Goal: Task Accomplishment & Management: Use online tool/utility

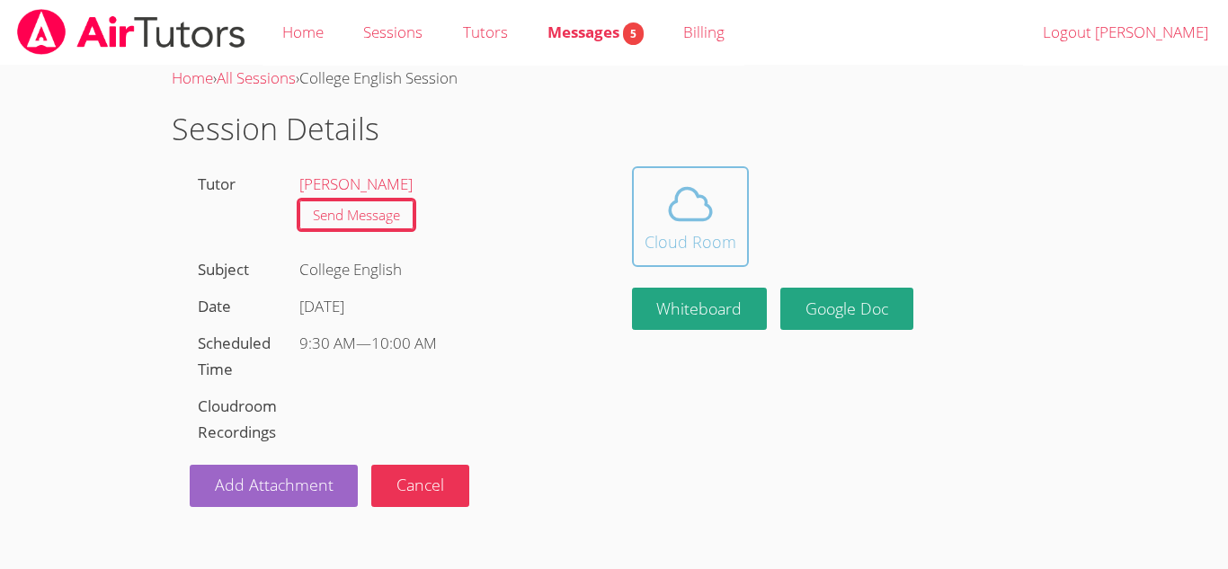
click at [683, 185] on icon at bounding box center [690, 204] width 50 height 50
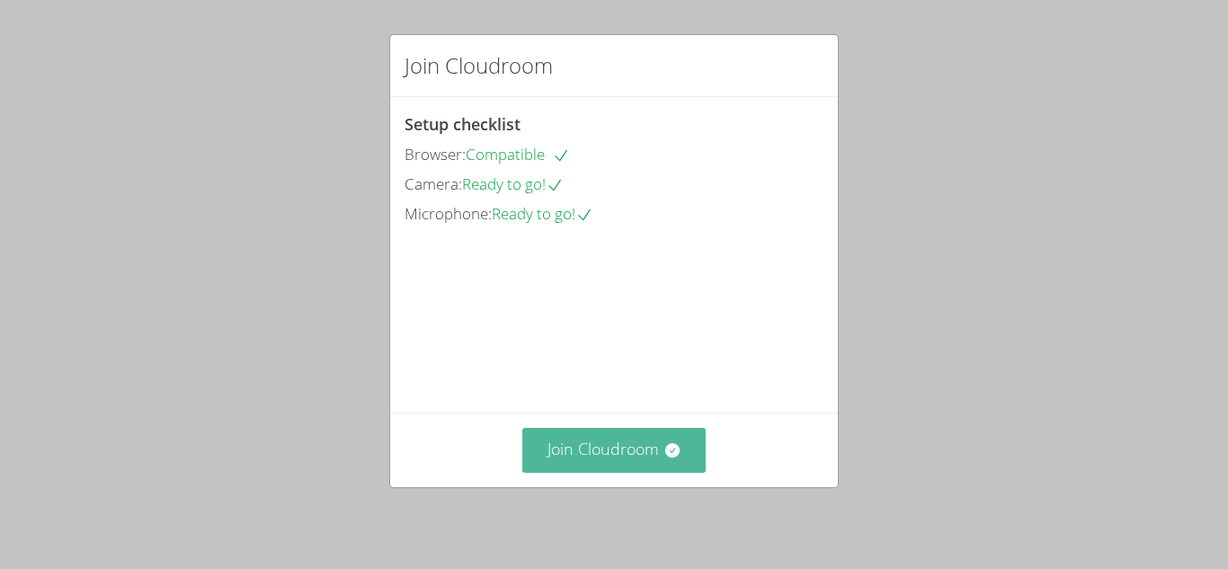
click at [660, 455] on button "Join Cloudroom" at bounding box center [614, 450] width 184 height 44
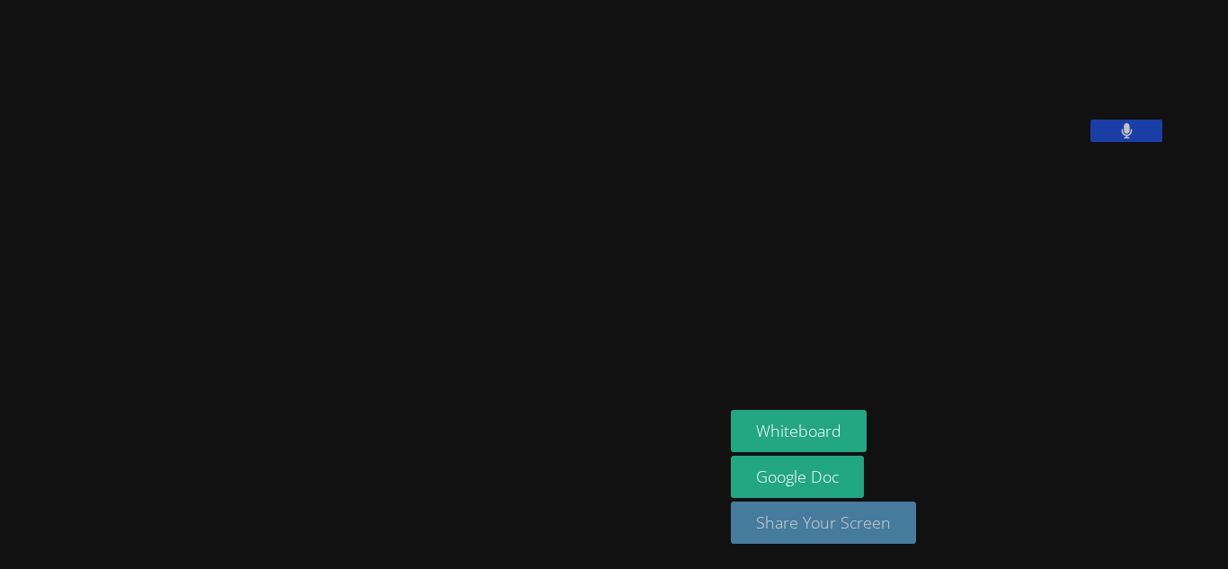
click at [854, 507] on button "Share Your Screen" at bounding box center [823, 523] width 185 height 42
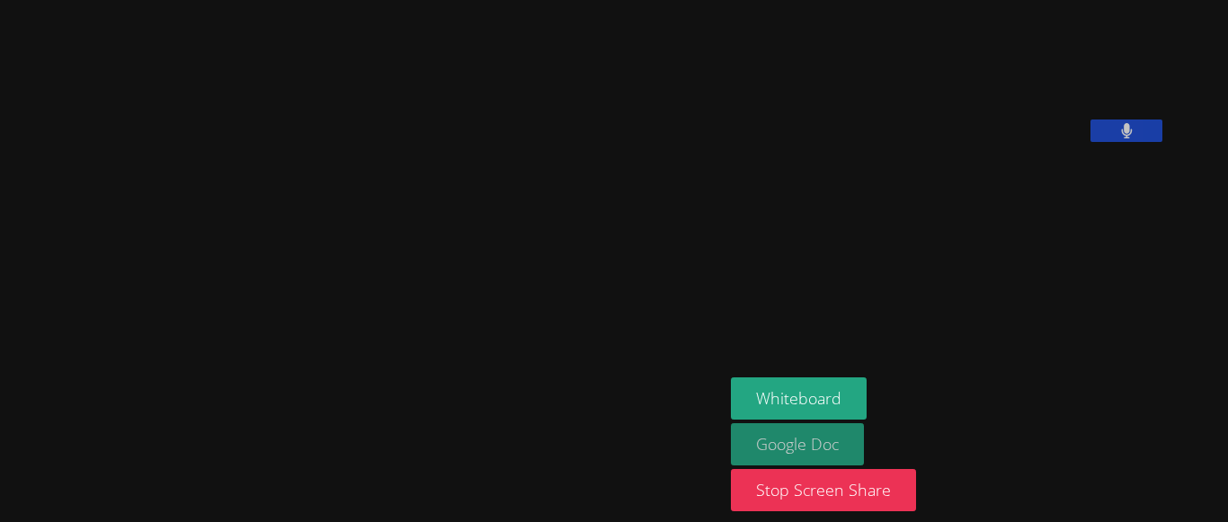
click at [731, 442] on link "Google Doc" at bounding box center [797, 444] width 133 height 42
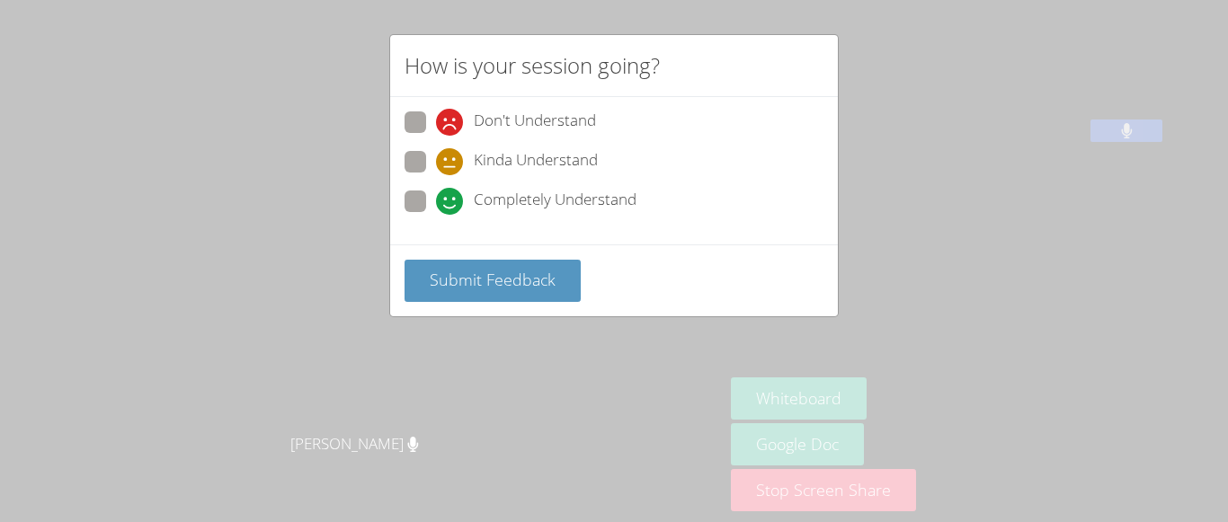
click at [436, 215] on span at bounding box center [436, 215] width 0 height 0
click at [436, 200] on input "Completely Understand" at bounding box center [443, 198] width 15 height 15
radio input "true"
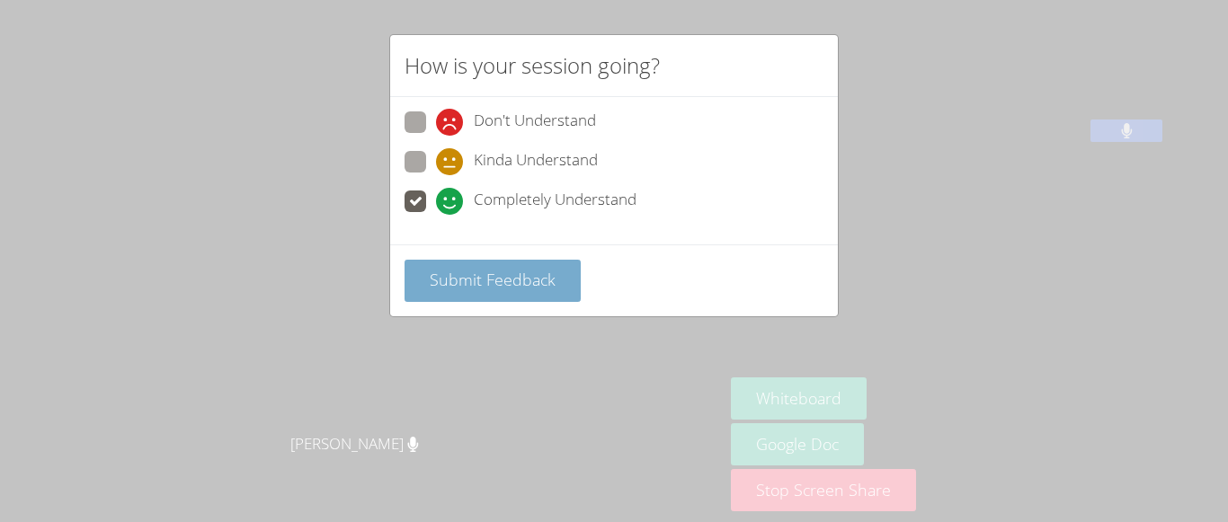
click at [501, 272] on span "Submit Feedback" at bounding box center [493, 280] width 126 height 22
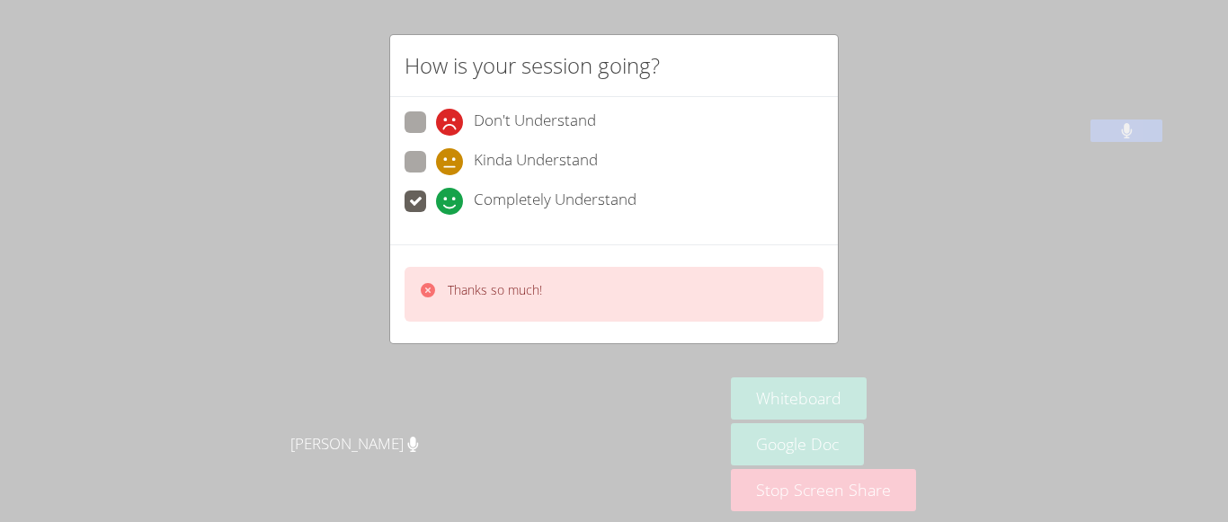
click at [588, 271] on div "Thanks so much!" at bounding box center [614, 294] width 419 height 55
click at [591, 274] on div "Thanks so much!" at bounding box center [614, 294] width 419 height 55
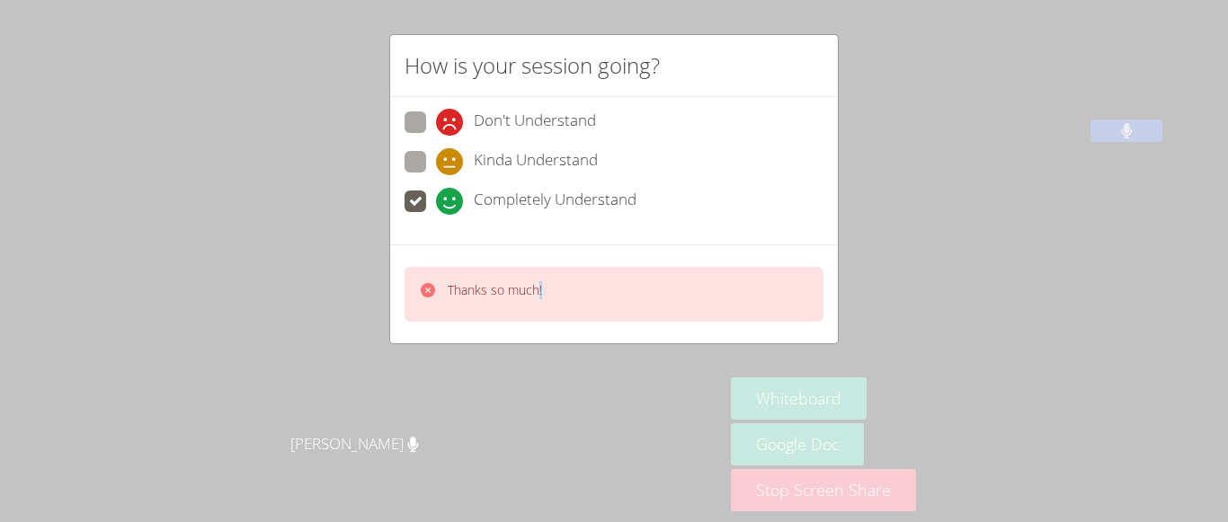
click at [591, 274] on div "Thanks so much!" at bounding box center [614, 294] width 419 height 55
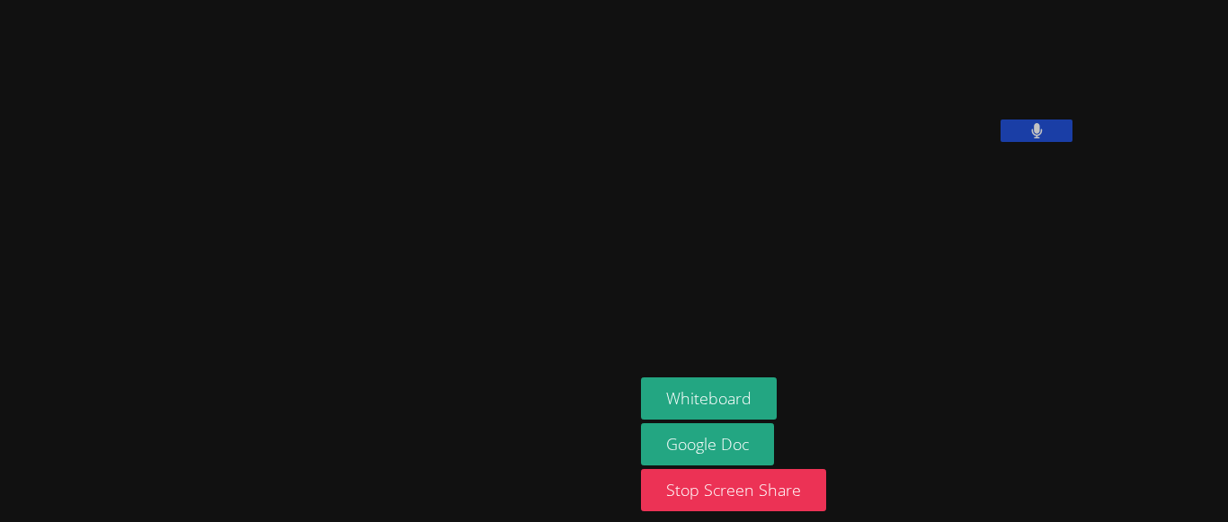
click at [1001, 142] on button at bounding box center [1037, 131] width 72 height 22
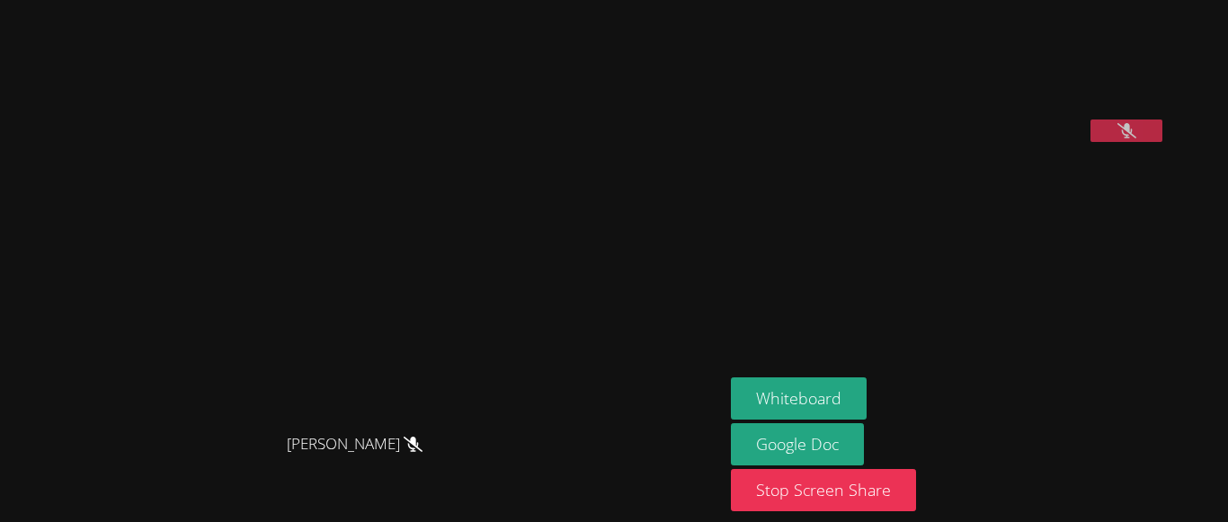
click at [1132, 142] on button at bounding box center [1126, 131] width 72 height 22
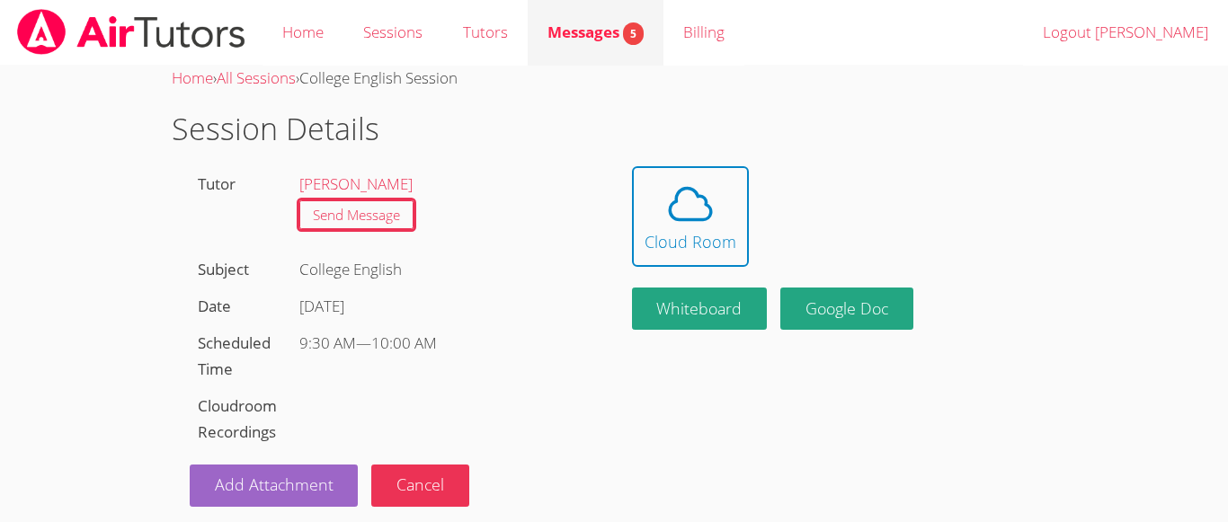
click at [622, 31] on span "Messages 5" at bounding box center [595, 32] width 96 height 21
